Goal: Task Accomplishment & Management: Use online tool/utility

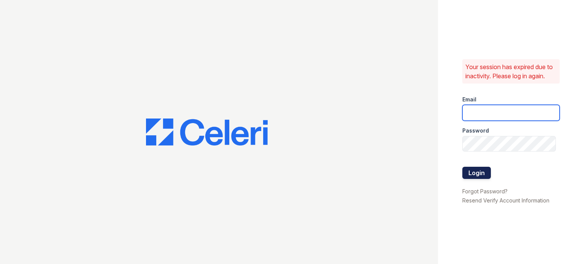
type input "[EMAIL_ADDRESS][DOMAIN_NAME]"
click at [467, 171] on button "Login" at bounding box center [476, 173] width 29 height 12
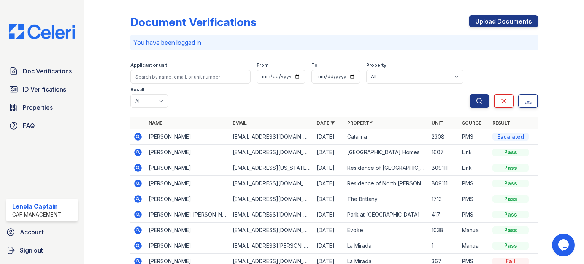
click at [459, 162] on td "Link" at bounding box center [474, 168] width 30 height 16
